Goal: Transaction & Acquisition: Download file/media

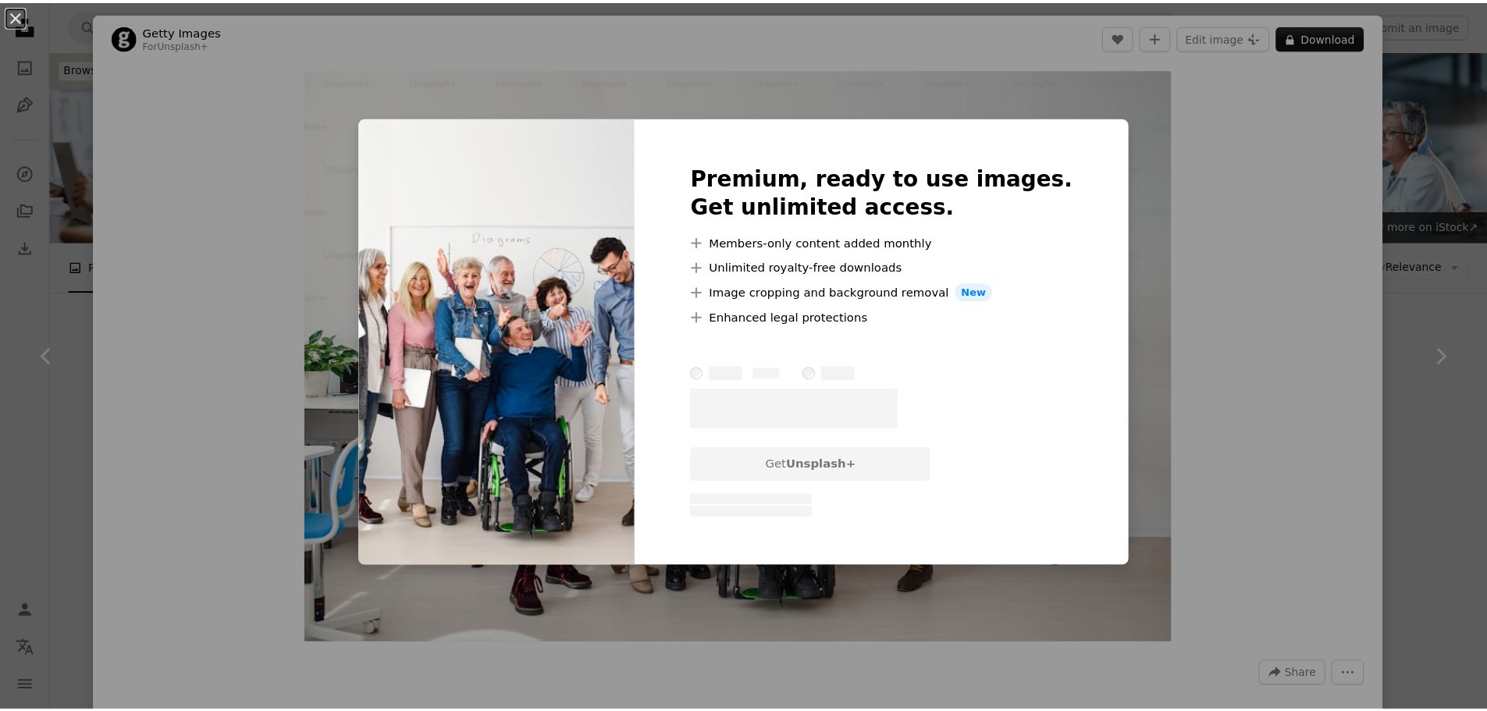
scroll to position [3273, 0]
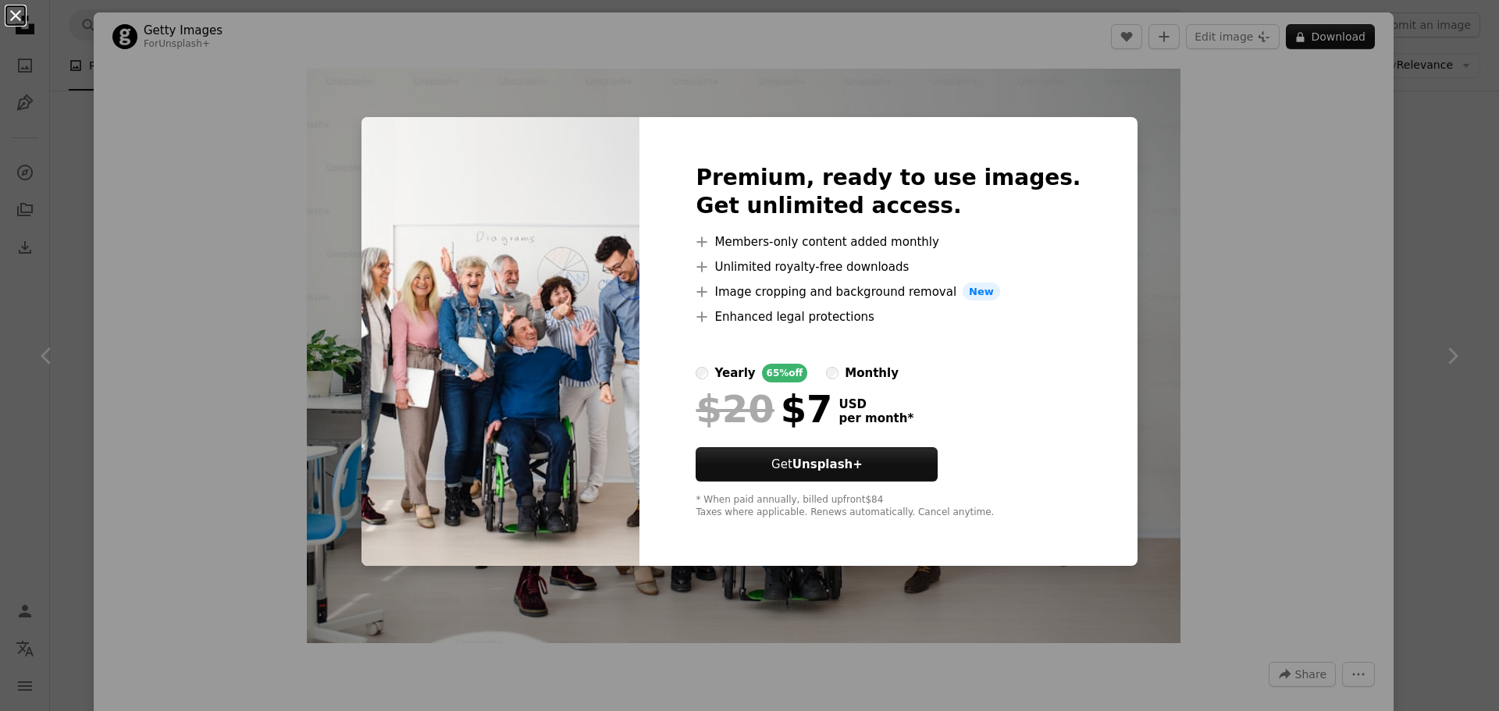
click at [17, 16] on button "An X shape" at bounding box center [15, 15] width 19 height 19
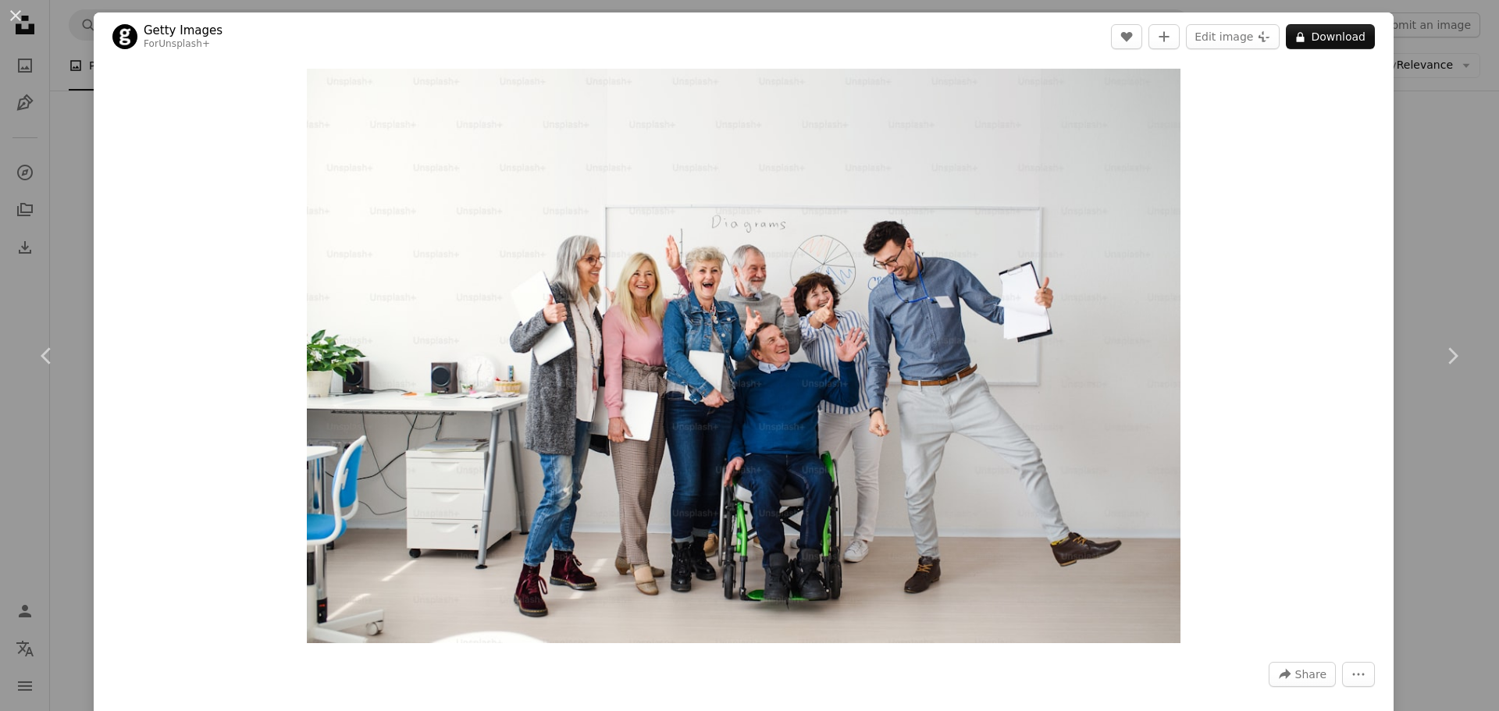
click at [17, 16] on button "An X shape" at bounding box center [15, 15] width 19 height 19
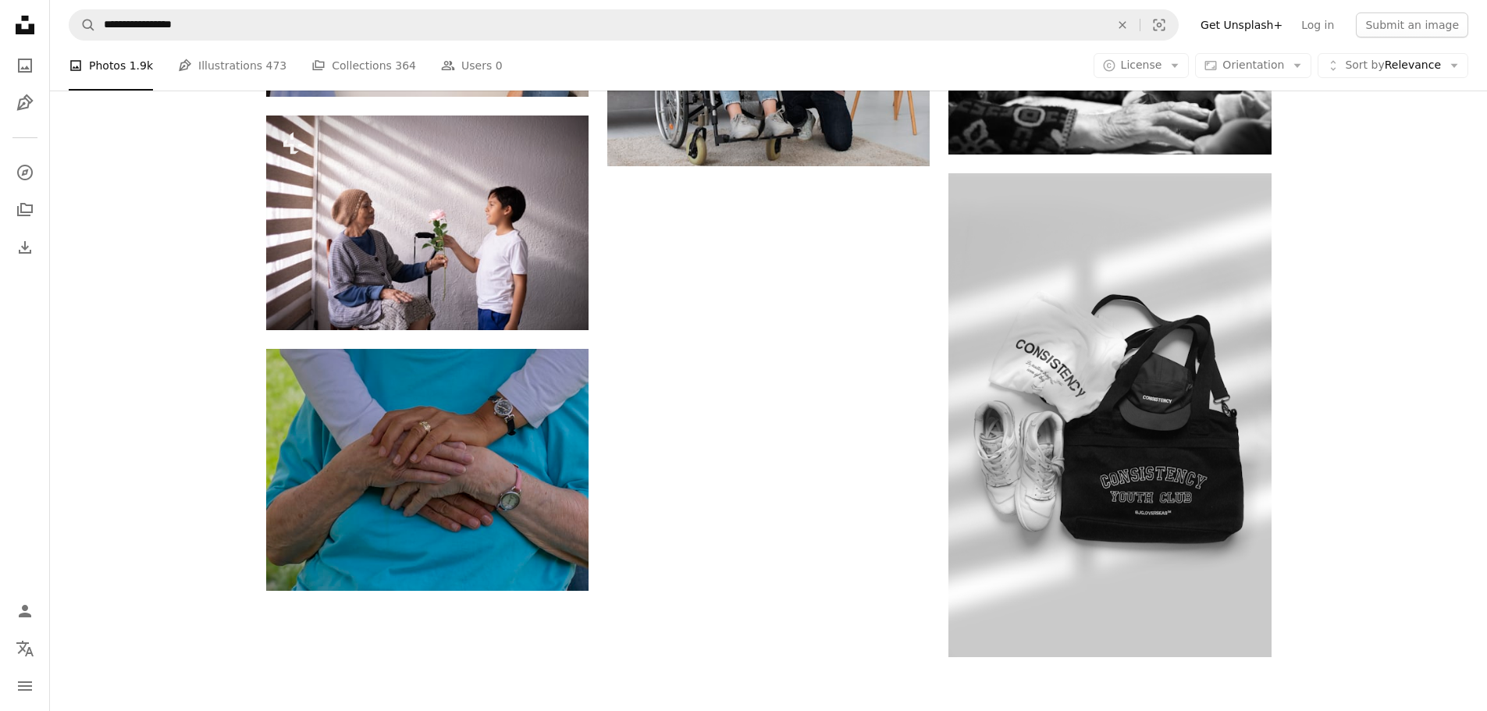
scroll to position [4053, 0]
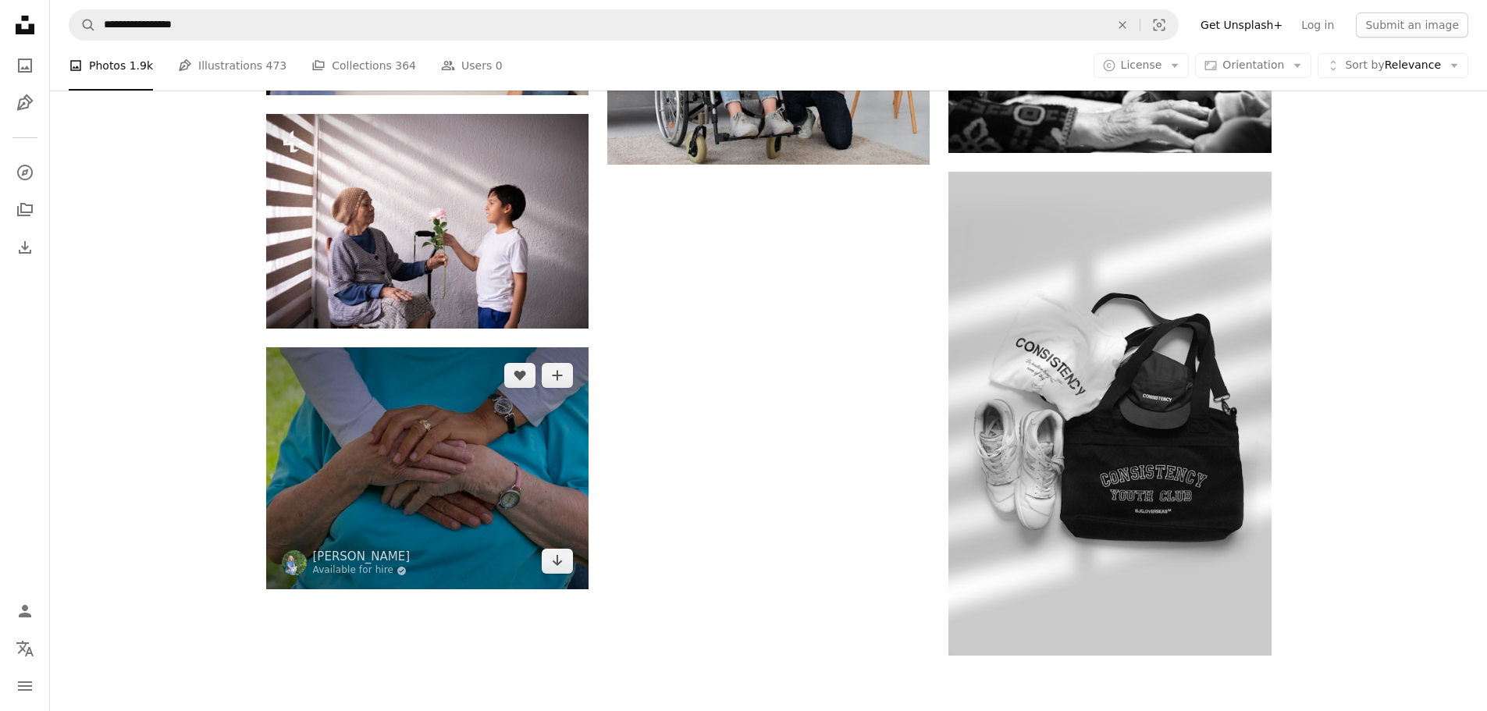
click at [415, 419] on img at bounding box center [427, 468] width 322 height 242
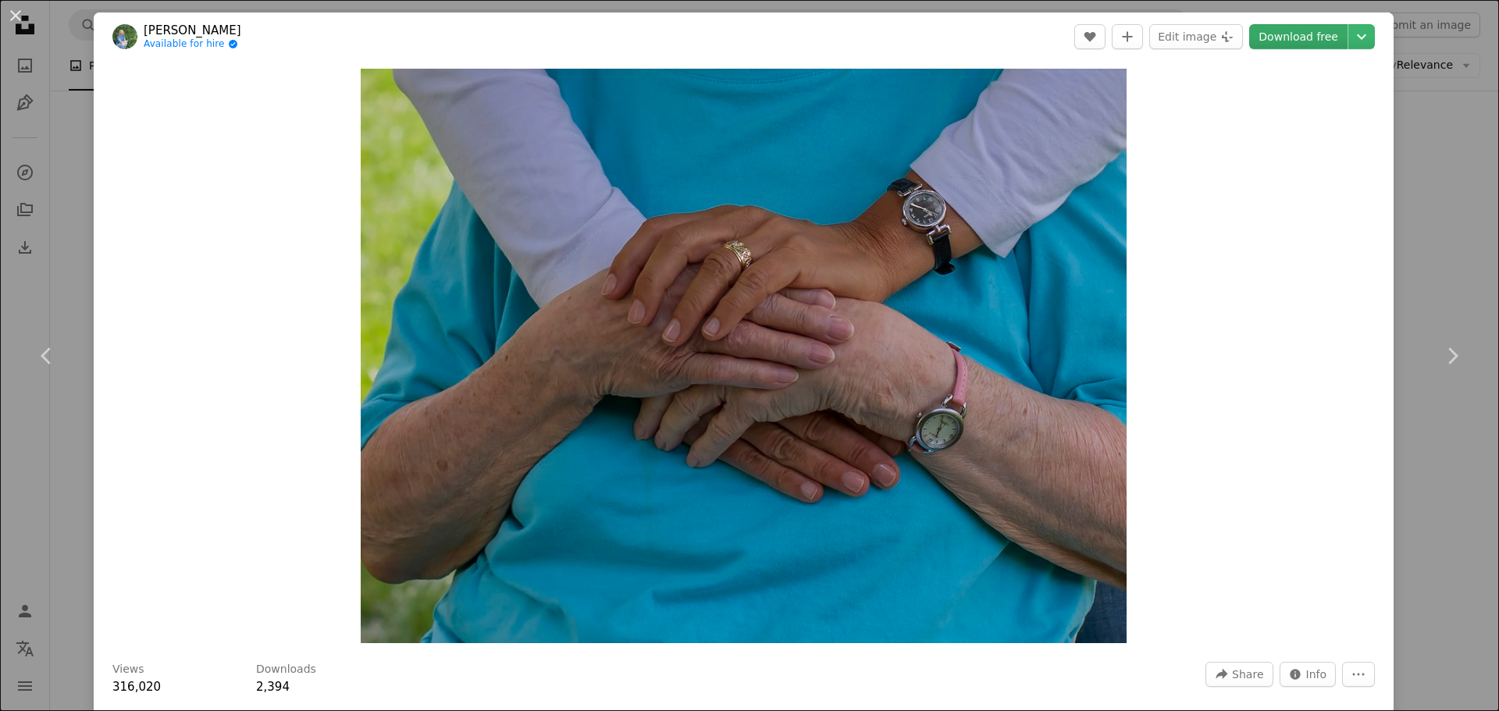
click at [1279, 29] on link "Download free" at bounding box center [1298, 36] width 98 height 25
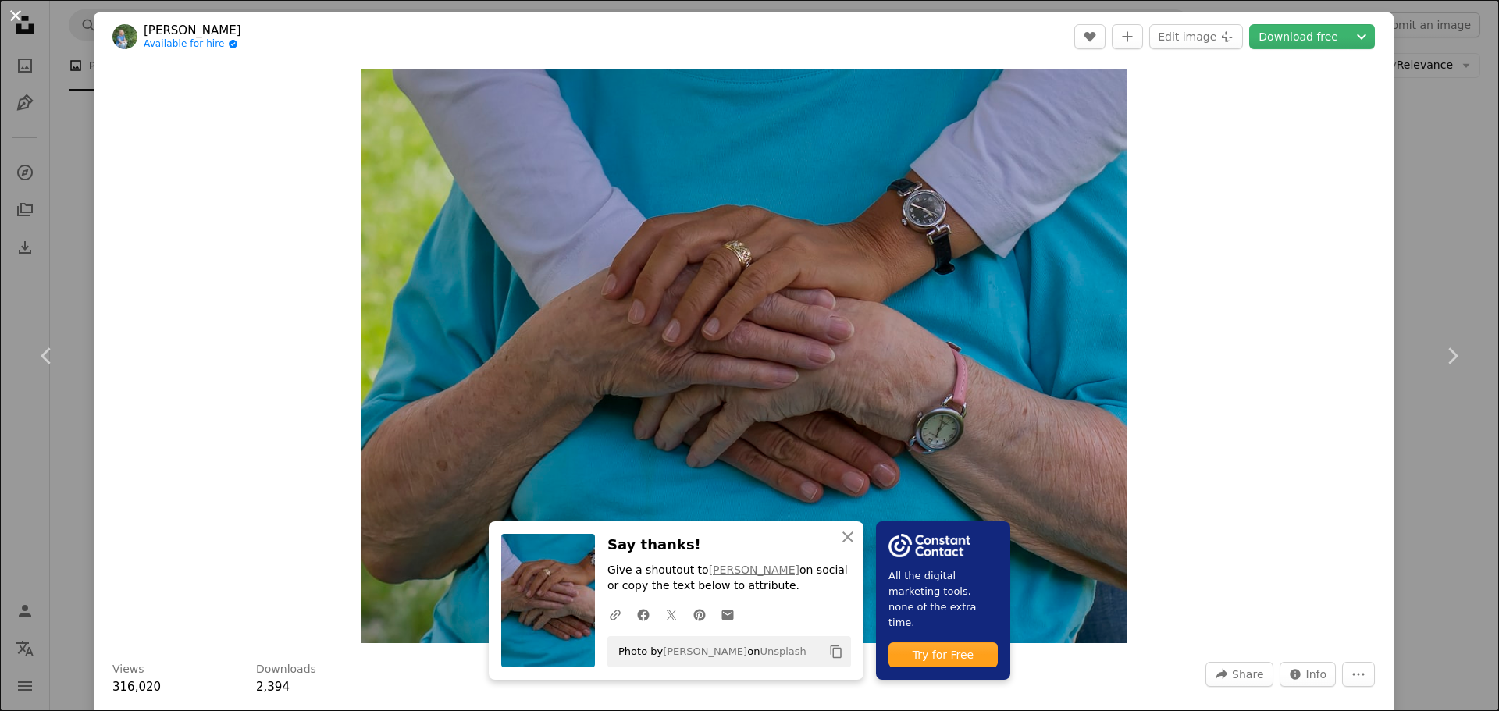
click at [20, 12] on button "An X shape" at bounding box center [15, 15] width 19 height 19
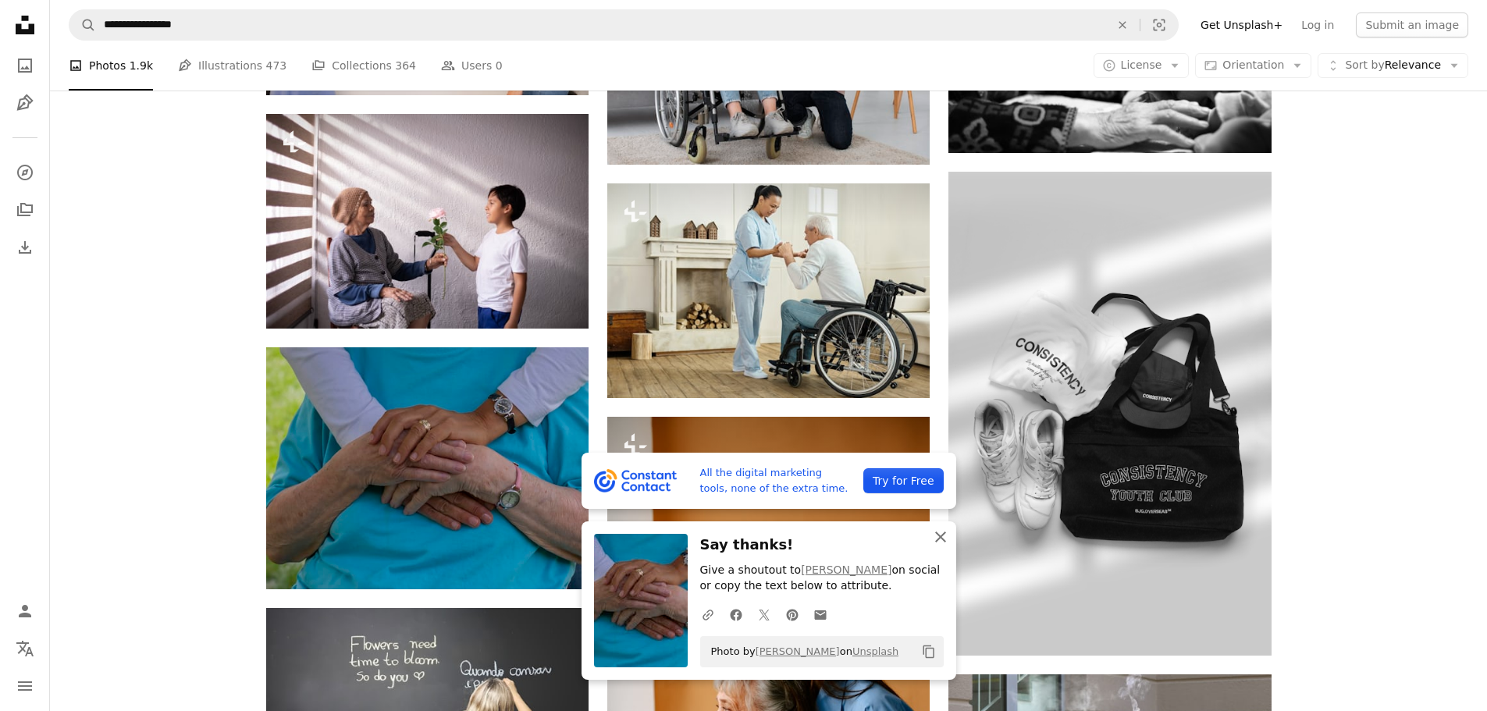
click at [938, 524] on button "An X shape Close" at bounding box center [940, 536] width 31 height 31
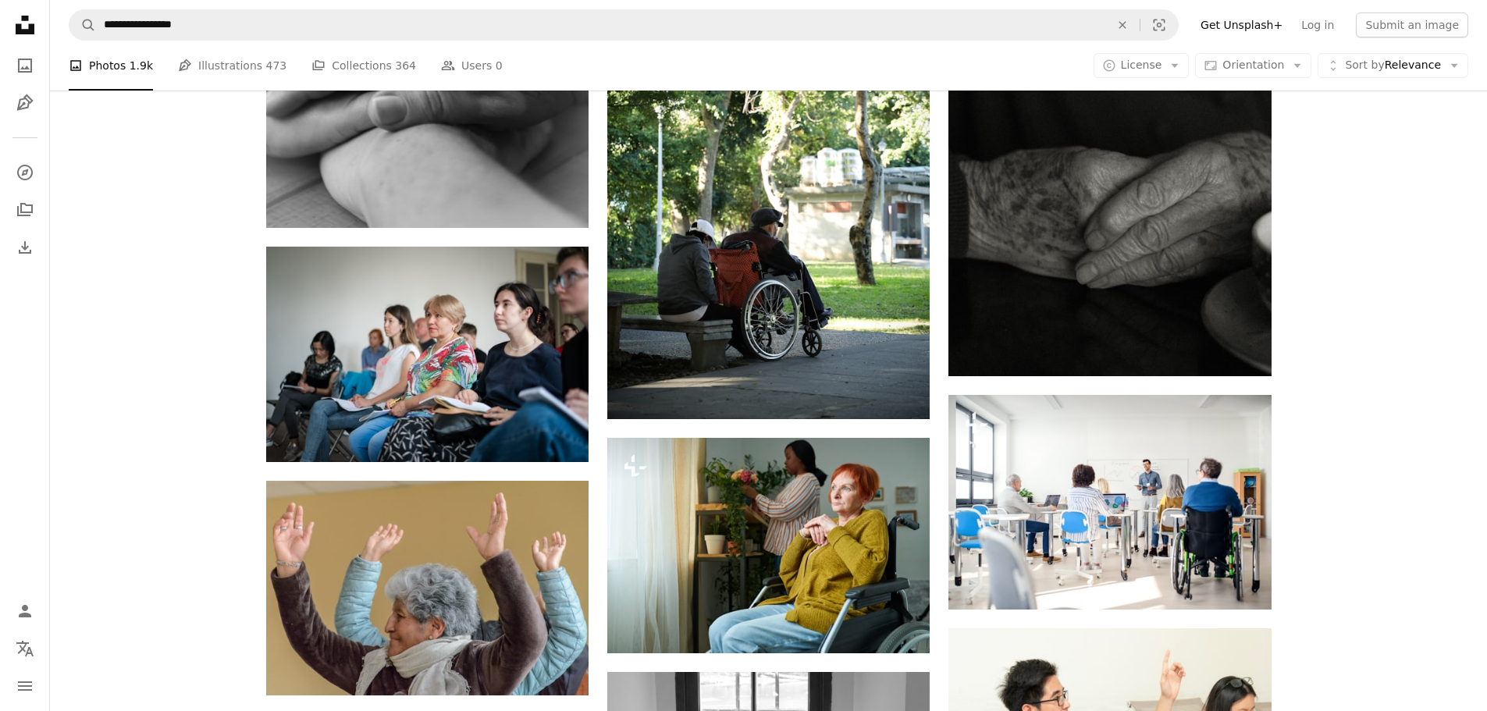
scroll to position [5042, 0]
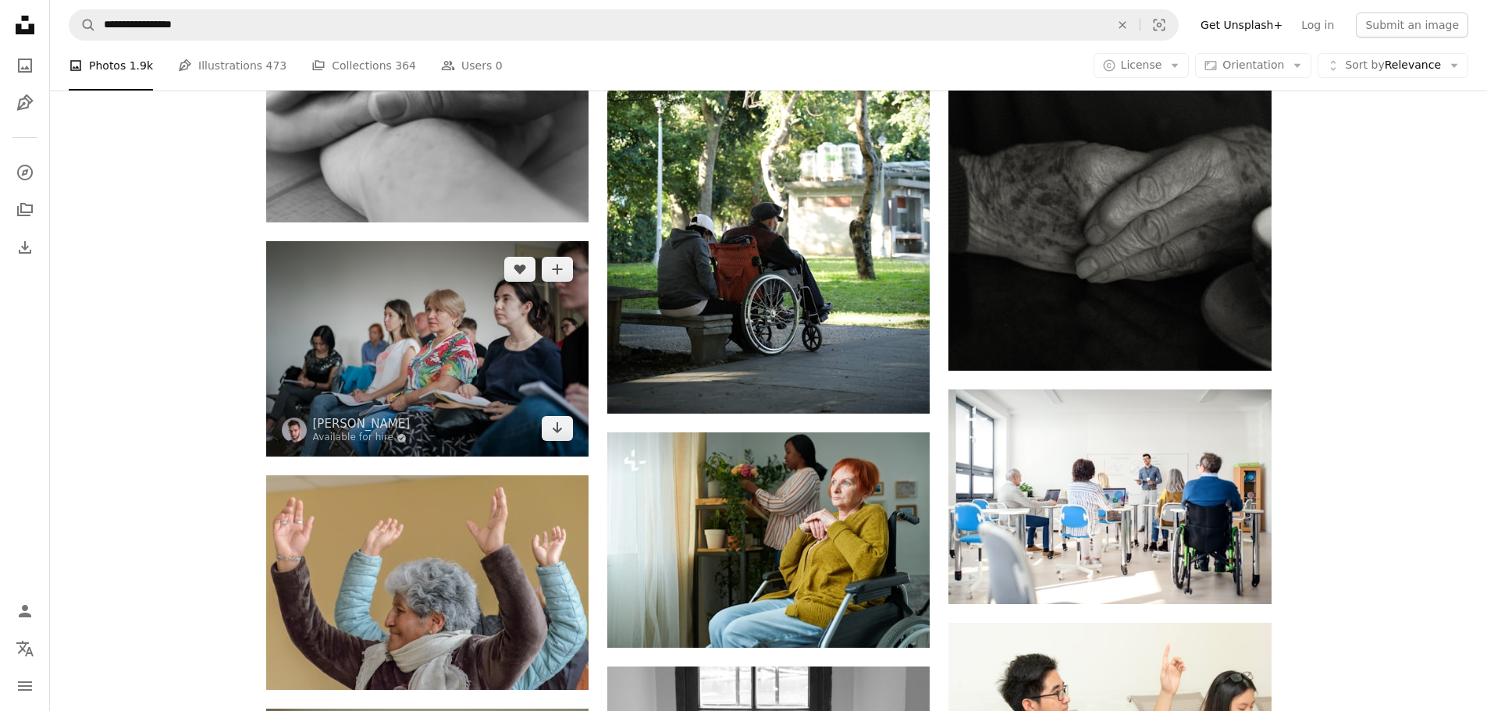
click at [449, 351] on img at bounding box center [427, 348] width 322 height 215
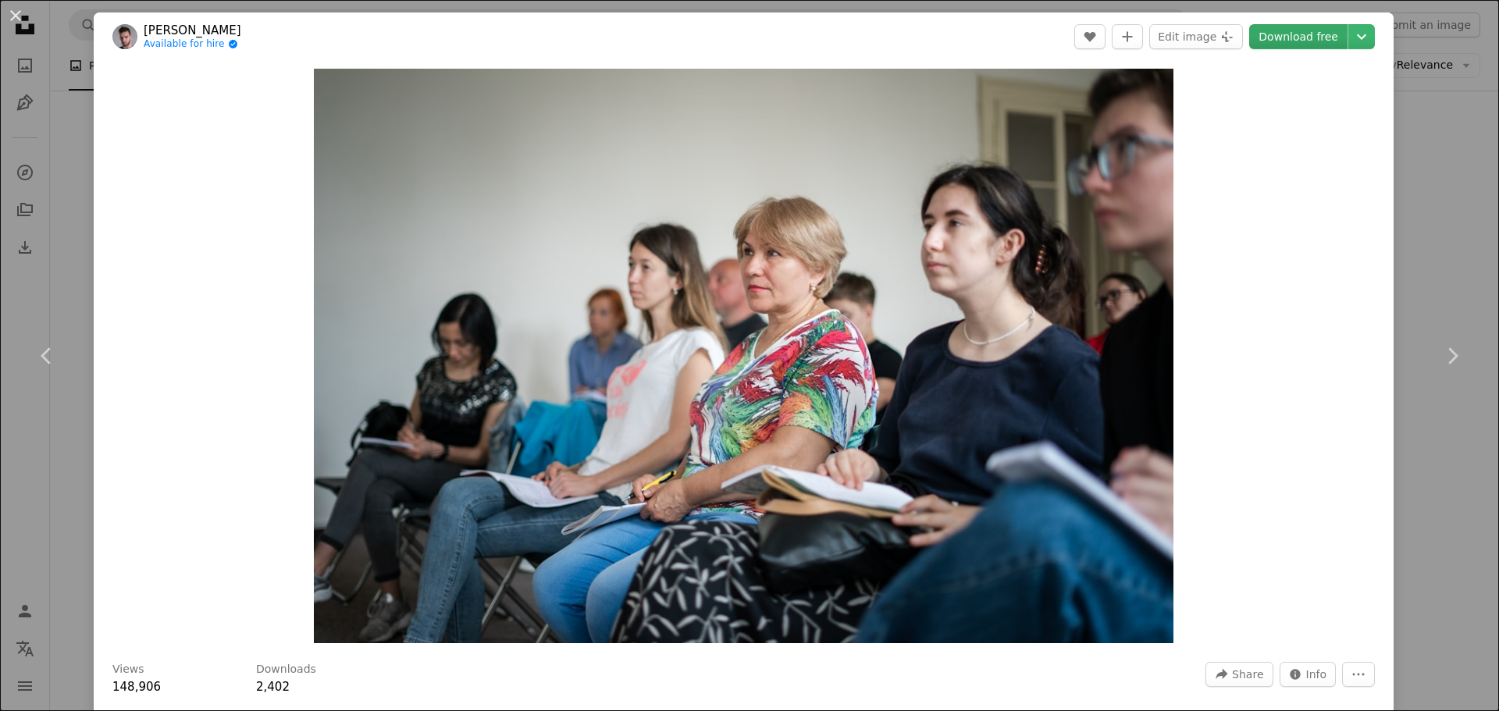
click at [1292, 33] on link "Download free" at bounding box center [1298, 36] width 98 height 25
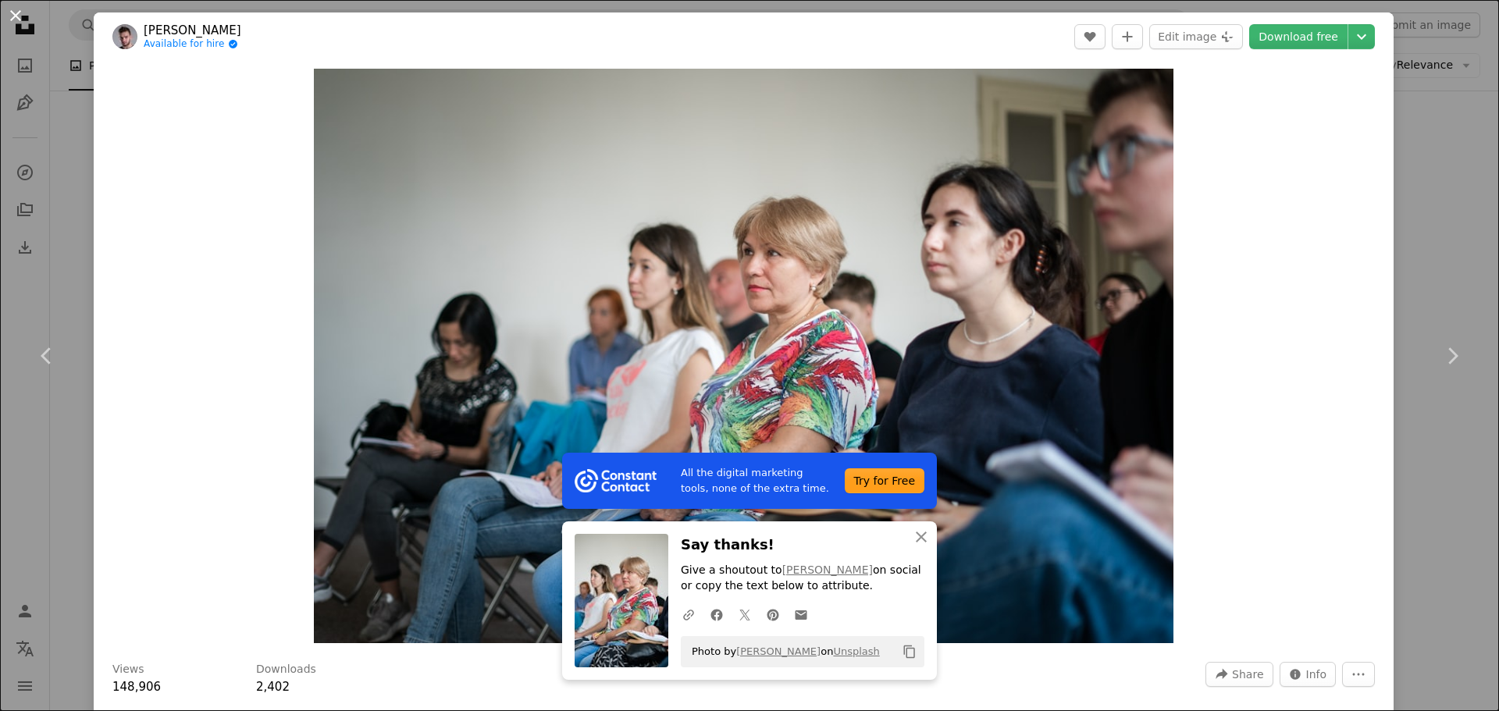
click at [23, 10] on button "An X shape" at bounding box center [15, 15] width 19 height 19
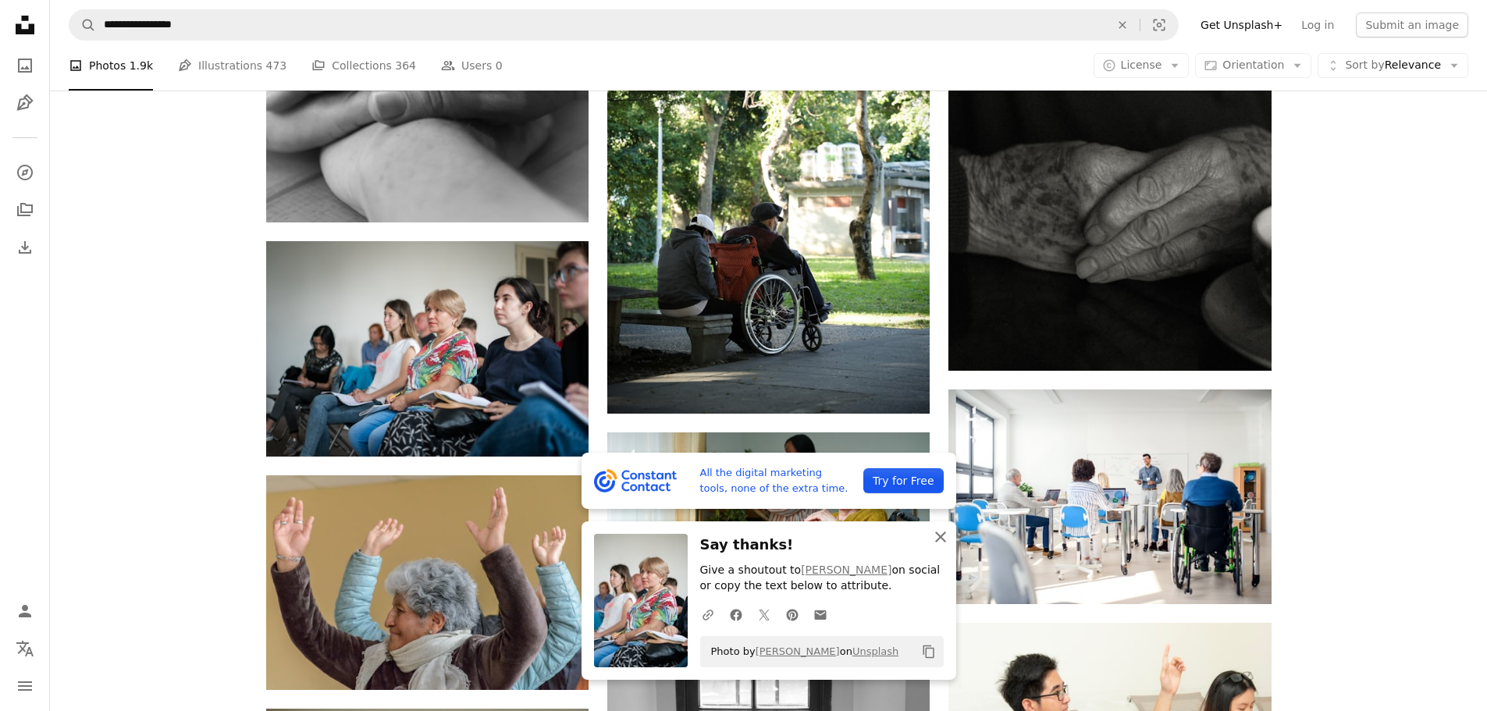
click at [943, 535] on icon "button" at bounding box center [940, 537] width 11 height 11
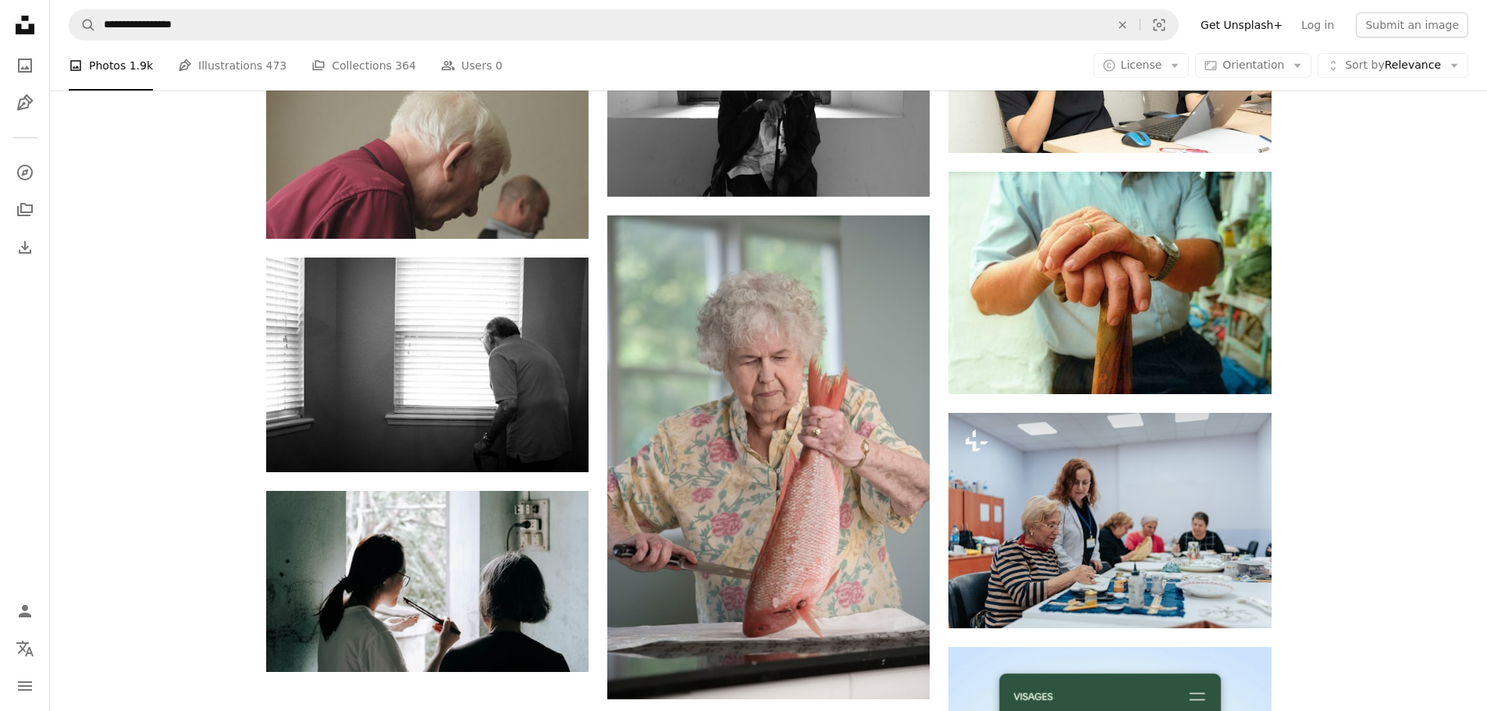
scroll to position [5719, 0]
